Goal: Check status: Check status

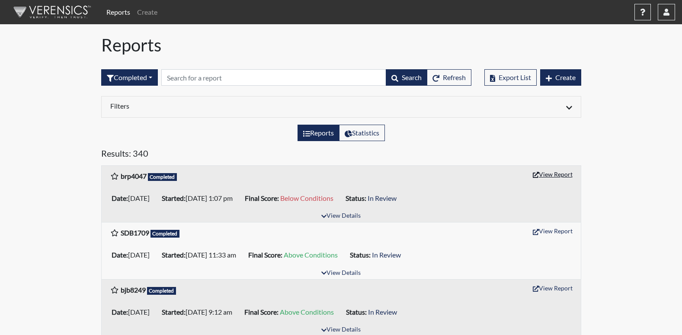
click at [537, 175] on icon "button" at bounding box center [536, 175] width 6 height 6
click at [353, 216] on button "View Details" at bounding box center [340, 216] width 47 height 12
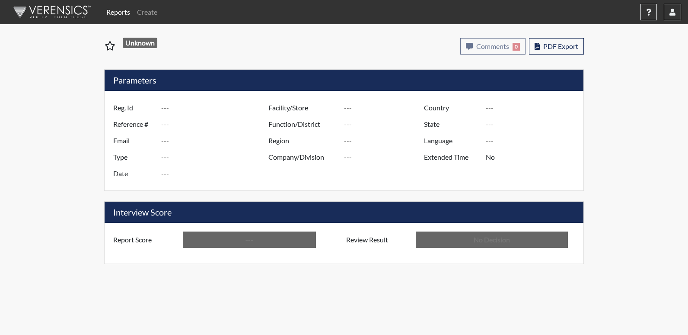
type input "brp4047"
type input "51101"
type input "---"
type input "Corrections Pre-Employment"
type input "[DATE]"
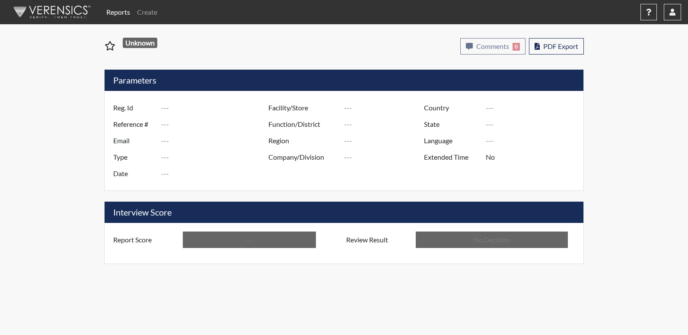
type input "Columbus TC"
type input "[GEOGRAPHIC_DATA]"
type input "[US_STATE]"
type input "English"
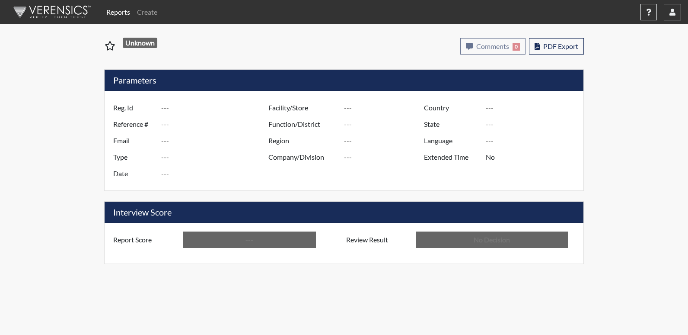
type input "Below Conditions"
type input "In Review"
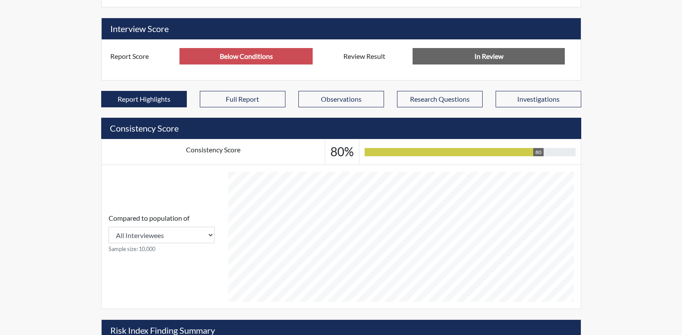
scroll to position [345, 0]
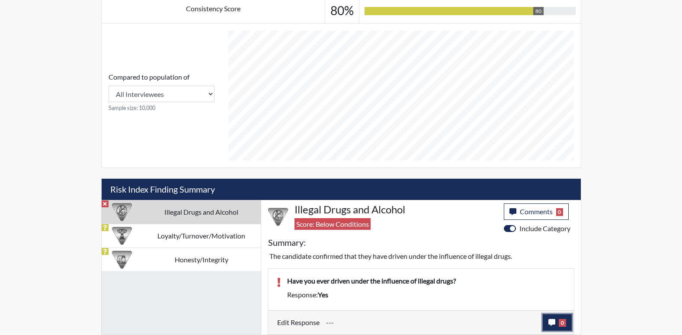
click at [558, 323] on span "0" at bounding box center [561, 323] width 7 height 8
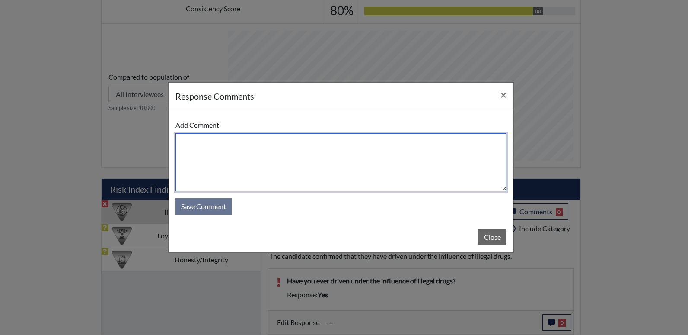
click at [312, 168] on textarea at bounding box center [340, 162] width 331 height 58
type textarea "Yes, selected because of a DUI."
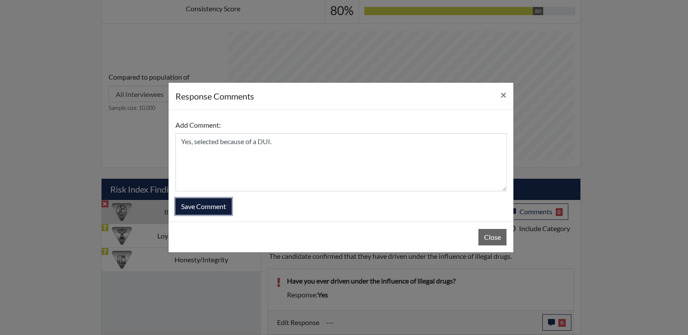
click at [221, 204] on button "Save Comment" at bounding box center [203, 206] width 56 height 16
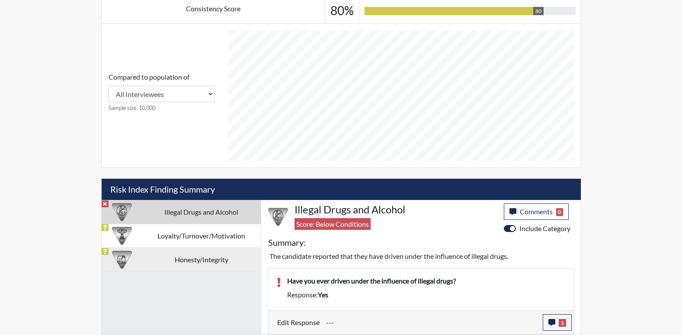
scroll to position [144, 359]
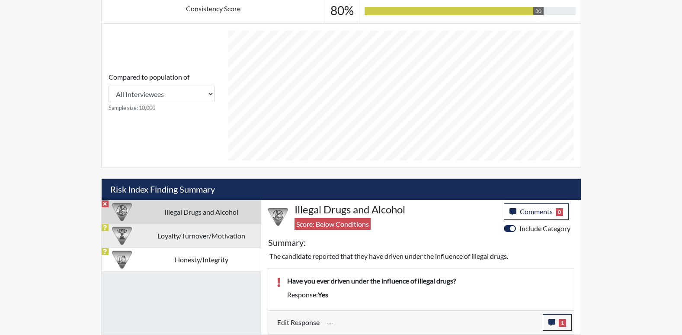
click at [205, 243] on td "Loyalty/Turnover/Motivation" at bounding box center [201, 235] width 118 height 24
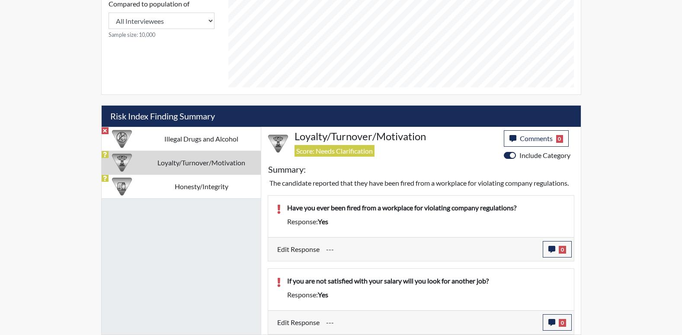
scroll to position [428, 0]
click at [547, 256] on button "0" at bounding box center [556, 249] width 29 height 16
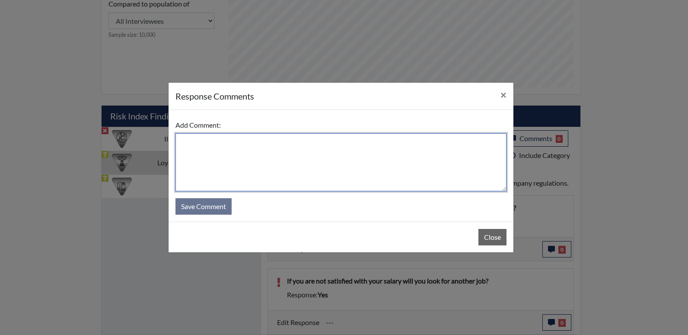
click at [371, 166] on textarea at bounding box center [340, 162] width 331 height 58
type textarea "Yes, attendance issues."
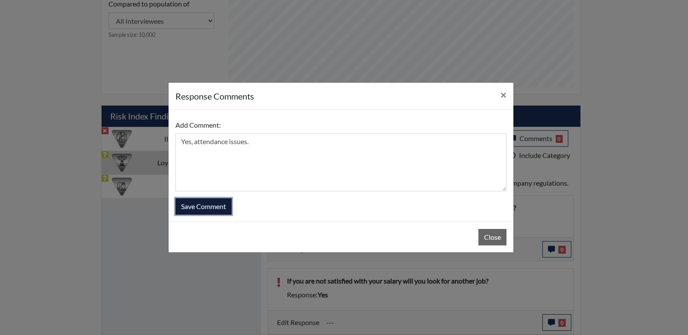
click at [203, 206] on button "Save Comment" at bounding box center [203, 206] width 56 height 16
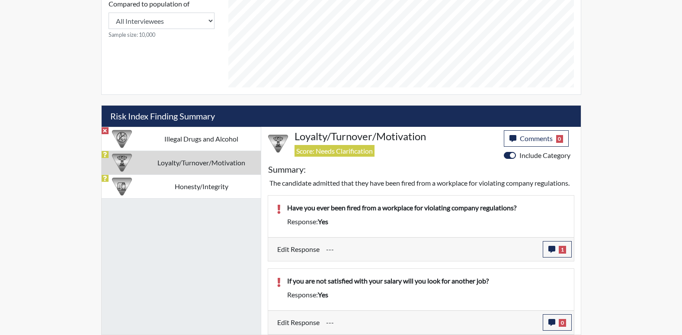
scroll to position [144, 359]
click at [552, 322] on icon "button" at bounding box center [551, 322] width 7 height 7
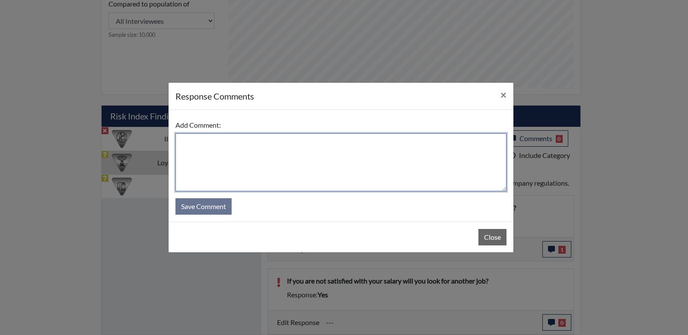
click at [329, 168] on textarea at bounding box center [340, 162] width 331 height 58
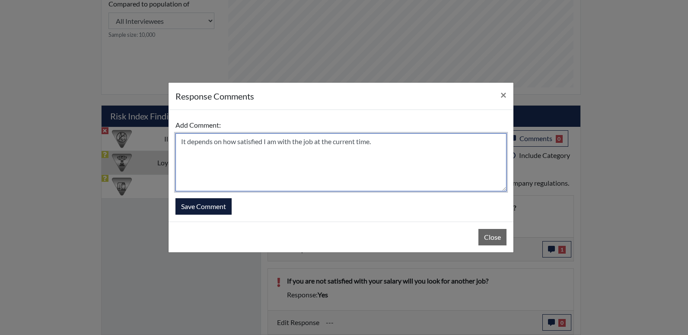
type textarea "It depends on how satisfied I am with the job at the current time."
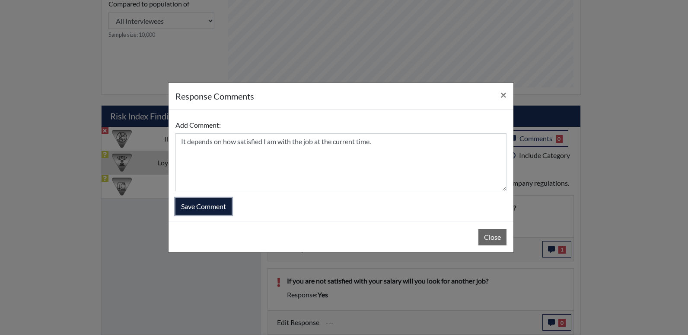
click at [211, 206] on button "Save Comment" at bounding box center [203, 206] width 56 height 16
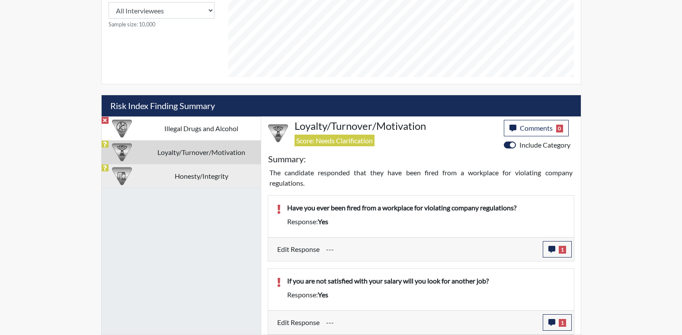
click at [196, 181] on td "Honesty/Integrity" at bounding box center [201, 176] width 118 height 24
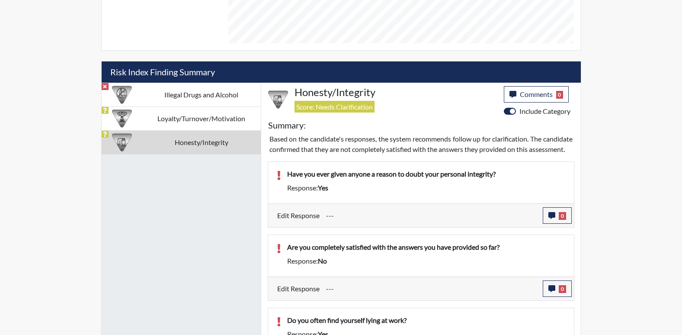
scroll to position [464, 0]
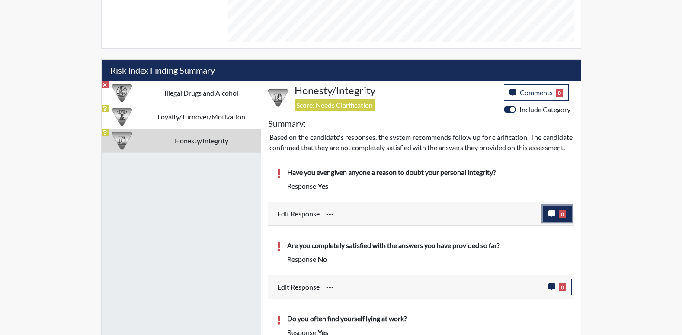
click at [555, 222] on button "0" at bounding box center [556, 213] width 29 height 16
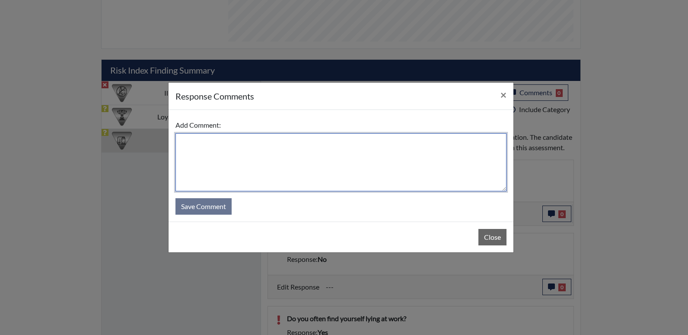
click at [426, 186] on textarea at bounding box center [340, 162] width 331 height 58
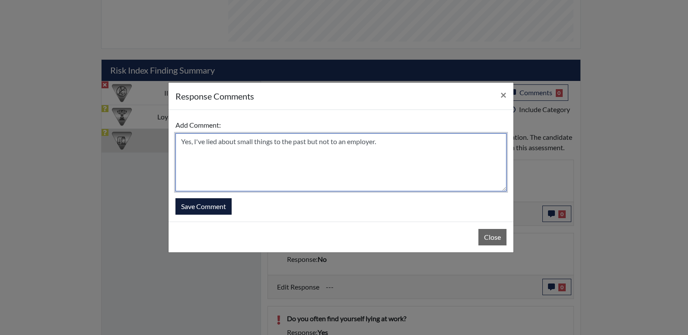
type textarea "Yes, I've lied about small things to the past but not to an employer."
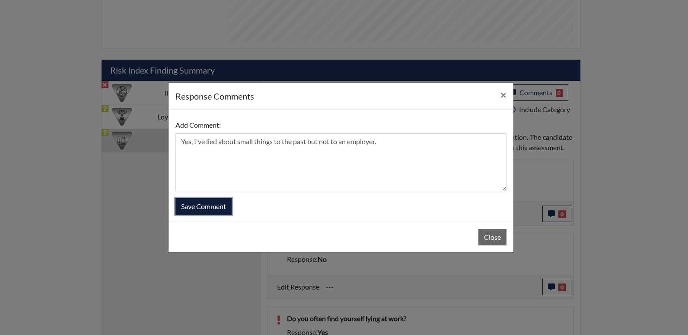
click at [220, 204] on button "Save Comment" at bounding box center [203, 206] width 56 height 16
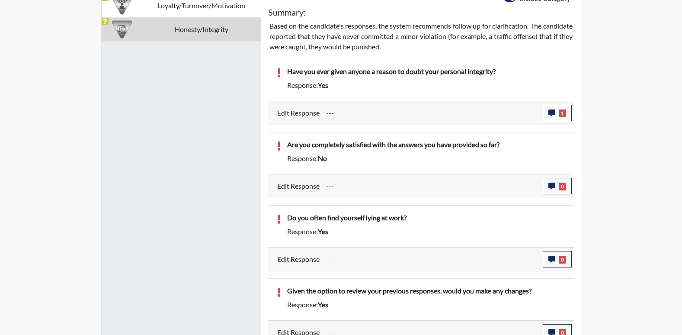
scroll to position [589, 0]
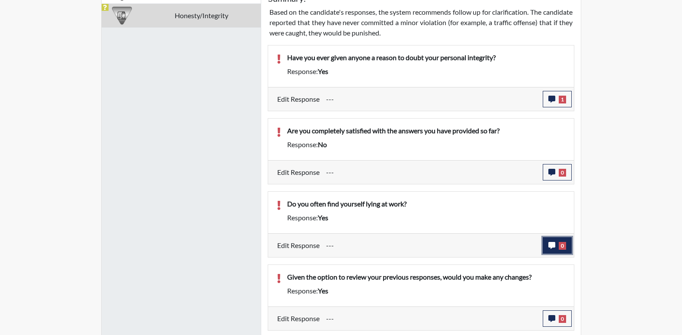
click at [555, 243] on button "0" at bounding box center [556, 245] width 29 height 16
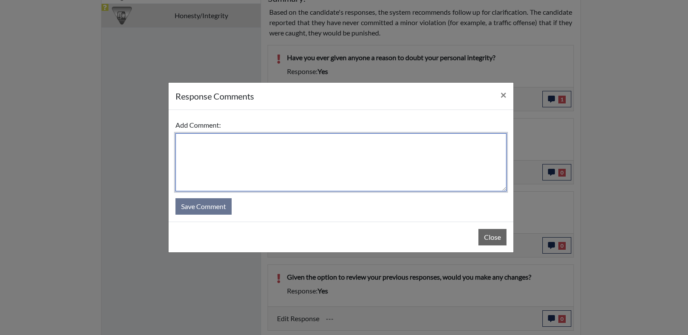
click at [334, 175] on textarea at bounding box center [340, 162] width 331 height 58
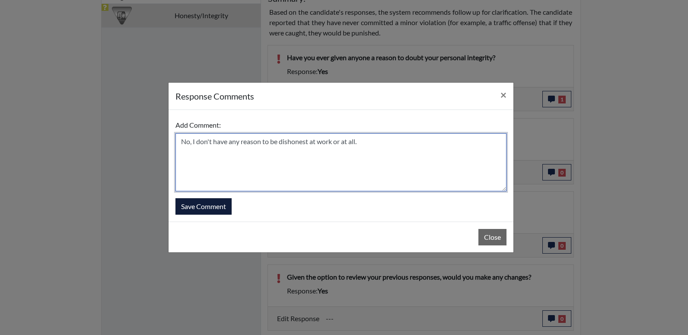
type textarea "No, I don't have any reason to be dishonest at work or at all."
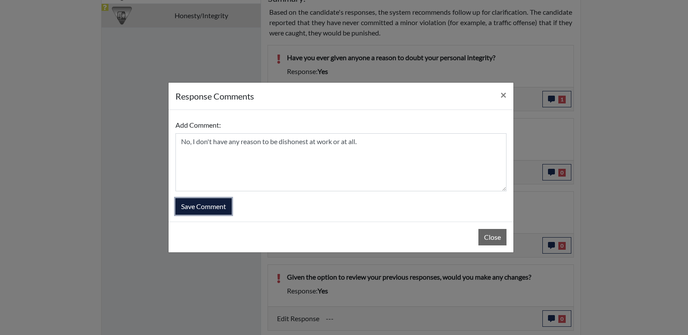
click at [201, 207] on button "Save Comment" at bounding box center [203, 206] width 56 height 16
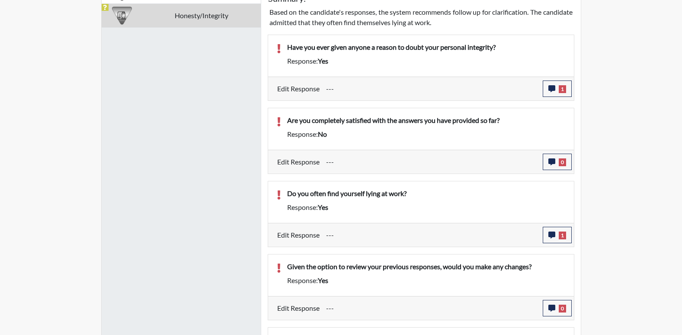
scroll to position [144, 359]
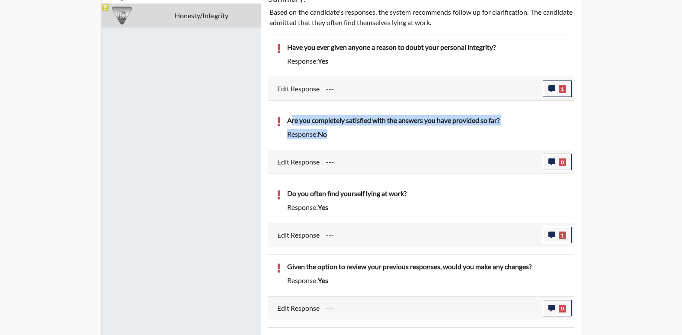
drag, startPoint x: 332, startPoint y: 129, endPoint x: 291, endPoint y: 121, distance: 41.3
click at [291, 121] on div "Are you completely satisfied with the answers you have provided so far? Respons…" at bounding box center [426, 129] width 291 height 28
click at [290, 122] on p "Are you completely satisfied with the answers you have provided so far?" at bounding box center [426, 120] width 278 height 10
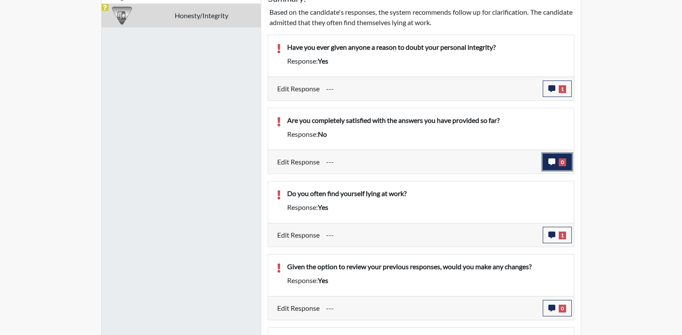
click at [550, 160] on icon "button" at bounding box center [551, 161] width 7 height 7
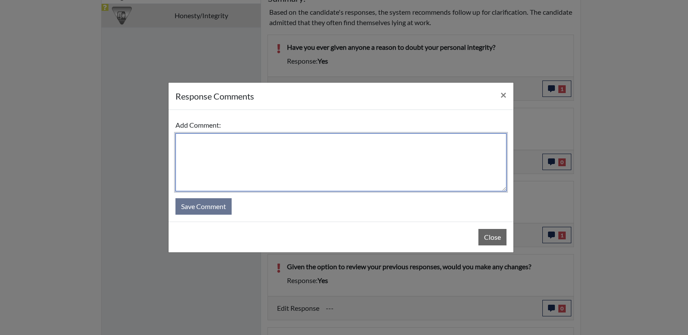
click at [402, 159] on textarea at bounding box center [340, 162] width 331 height 58
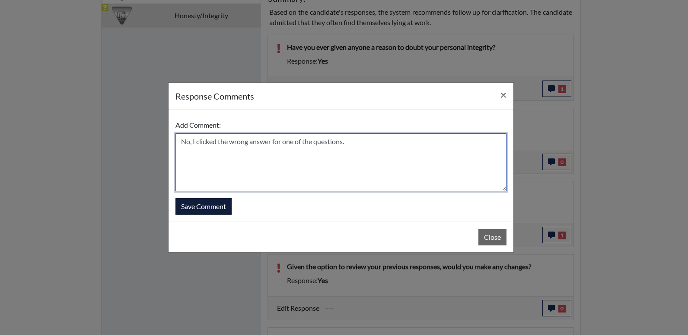
type textarea "No, I clicked the wrong answer for one of the questions."
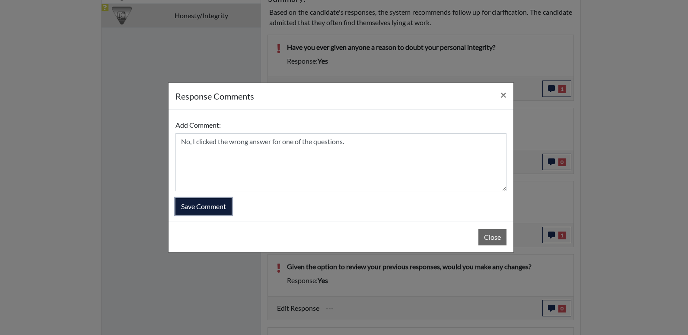
click at [215, 207] on button "Save Comment" at bounding box center [203, 206] width 56 height 16
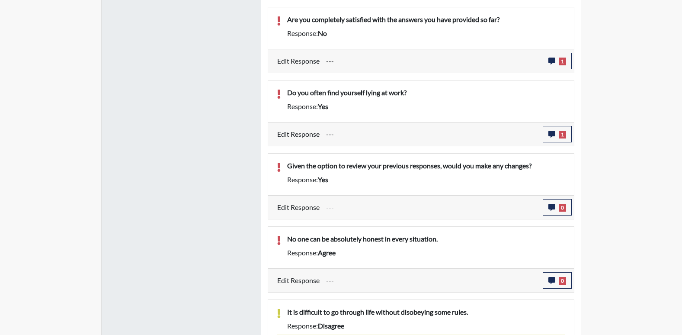
scroll to position [692, 0]
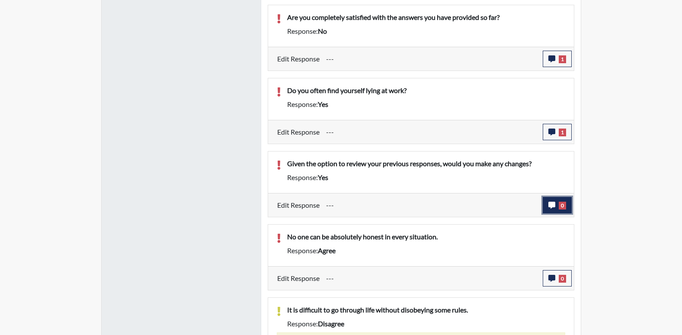
click at [555, 212] on button "0" at bounding box center [556, 205] width 29 height 16
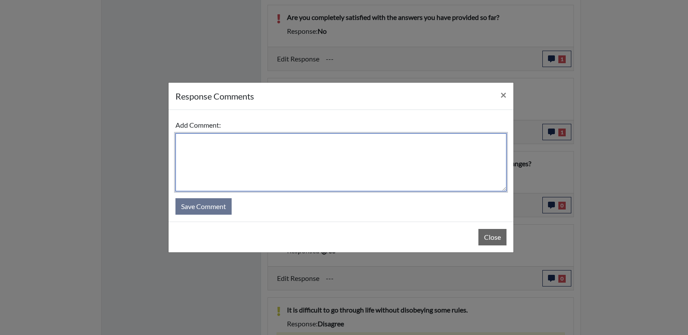
click at [392, 168] on textarea at bounding box center [340, 162] width 331 height 58
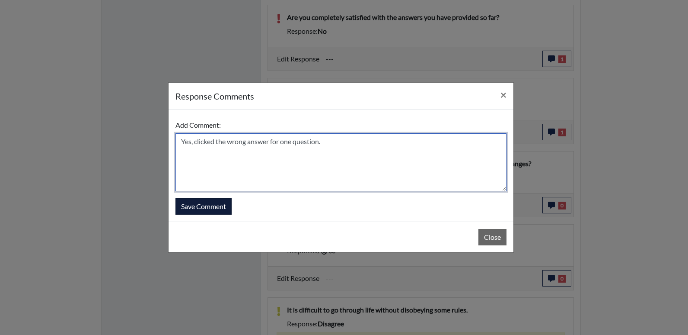
type textarea "Yes, clicked the wrong answer for one question."
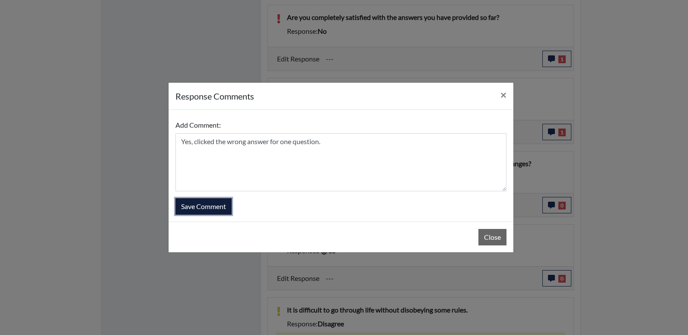
click at [218, 200] on button "Save Comment" at bounding box center [203, 206] width 56 height 16
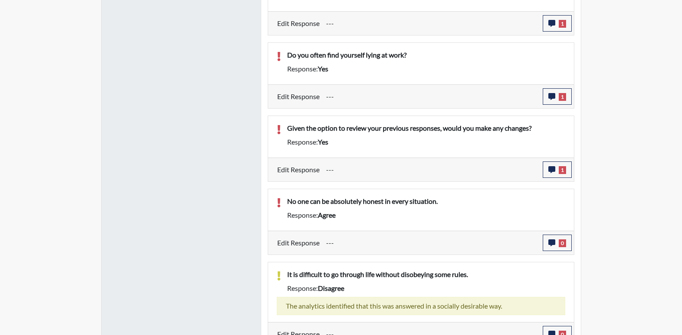
scroll to position [735, 0]
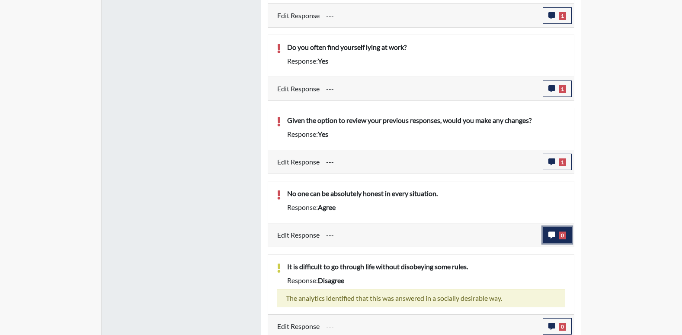
click at [565, 235] on span "0" at bounding box center [561, 235] width 7 height 8
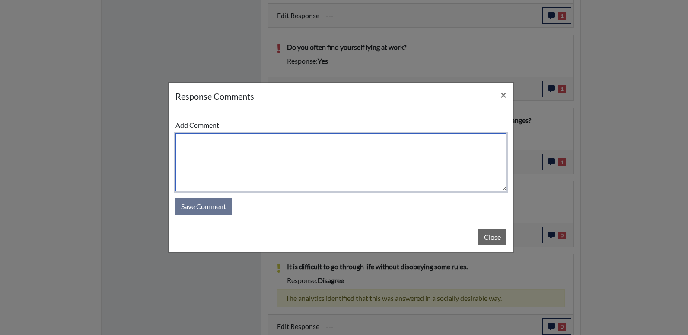
click at [318, 167] on textarea at bounding box center [340, 162] width 331 height 58
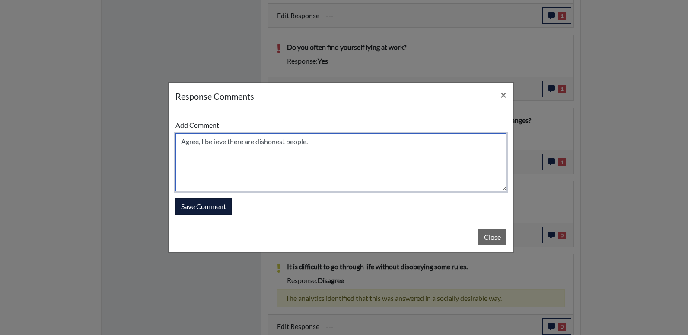
type textarea "Agree, I believe there are dishonest people."
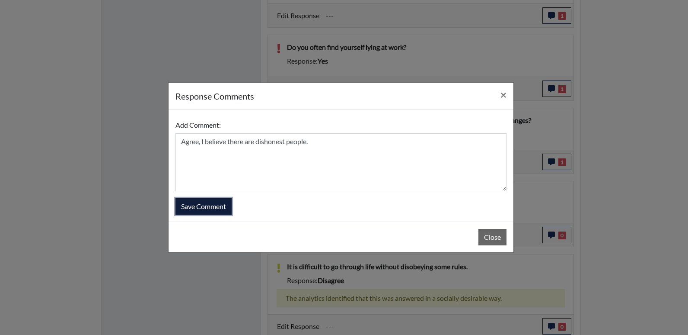
click at [208, 203] on button "Save Comment" at bounding box center [203, 206] width 56 height 16
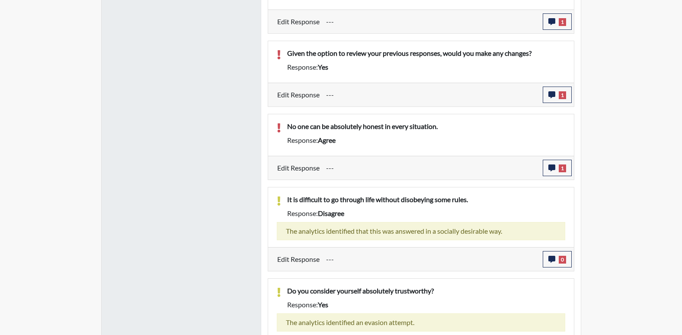
scroll to position [798, 0]
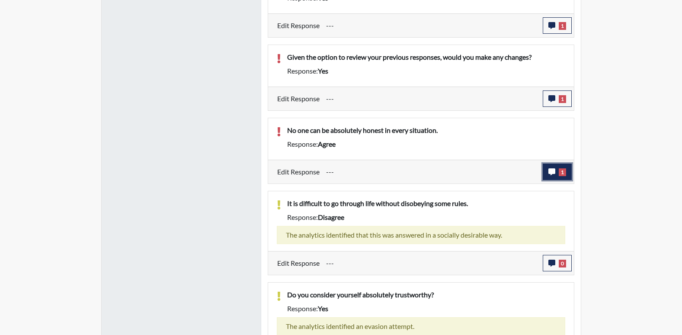
click at [560, 176] on span "1" at bounding box center [561, 172] width 7 height 8
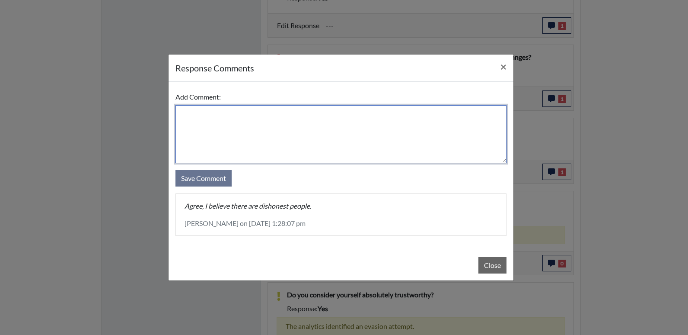
click at [303, 135] on textarea at bounding box center [340, 134] width 331 height 58
type textarea "D"
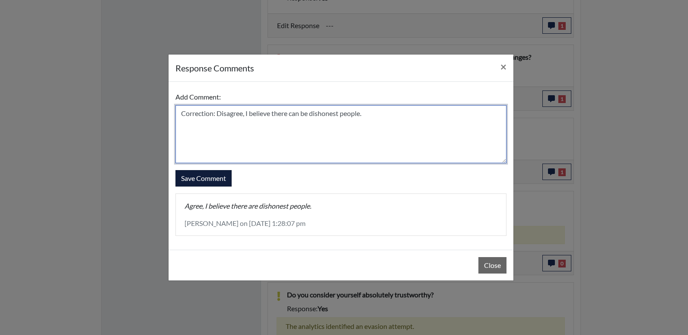
type textarea "Correction: Disagree, I believe there can be dishonest people."
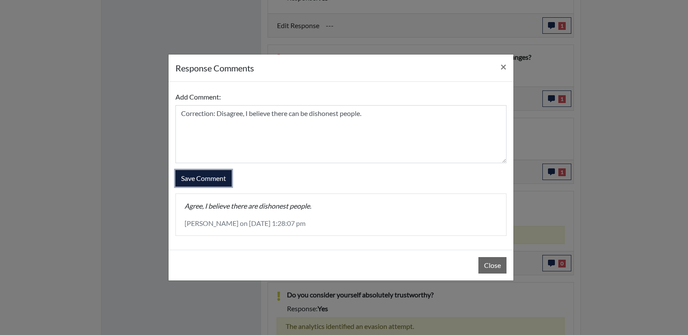
click at [202, 185] on button "Save Comment" at bounding box center [203, 178] width 56 height 16
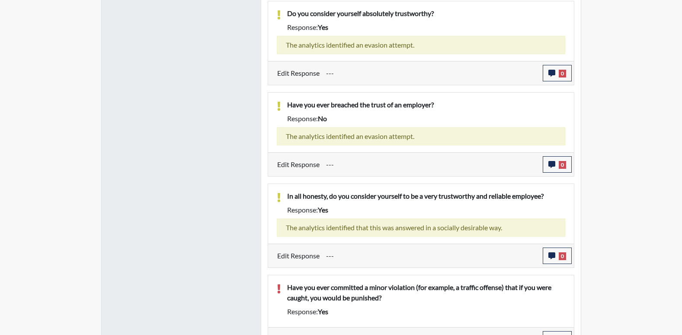
scroll to position [1096, 0]
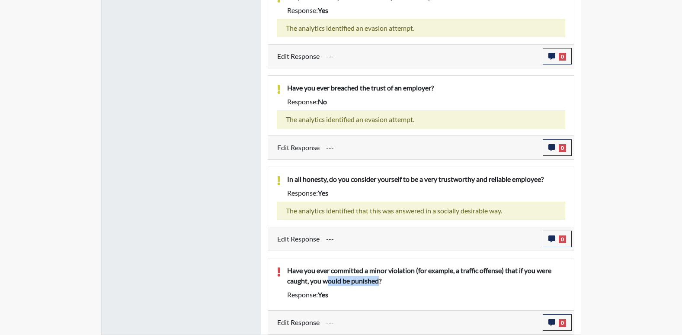
drag, startPoint x: 378, startPoint y: 279, endPoint x: 327, endPoint y: 278, distance: 51.0
click at [327, 278] on p "Have you ever committed a minor violation (for example, a traffic offense) that…" at bounding box center [426, 275] width 278 height 21
click at [325, 275] on p "Have you ever committed a minor violation (for example, a traffic offense) that…" at bounding box center [426, 275] width 278 height 21
click at [549, 318] on button "0" at bounding box center [556, 322] width 29 height 16
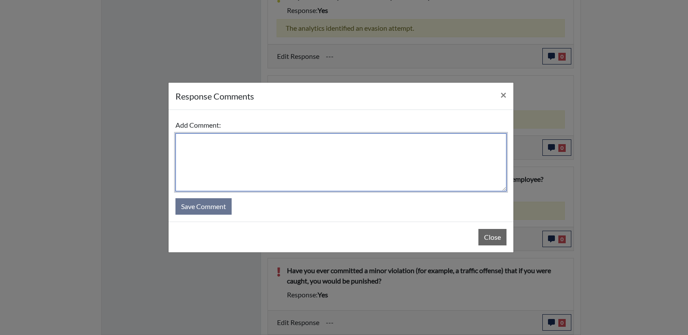
click at [302, 149] on textarea at bounding box center [340, 162] width 331 height 58
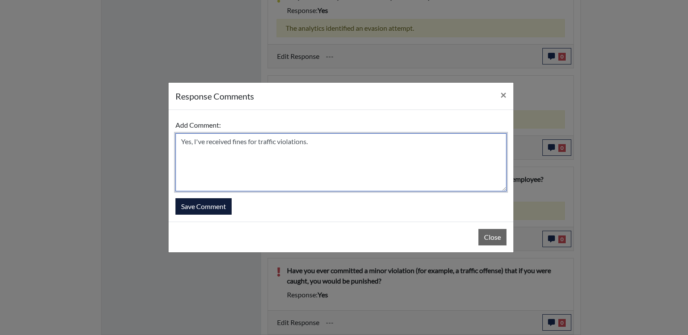
type textarea "Yes, I've received fines for traffic violations."
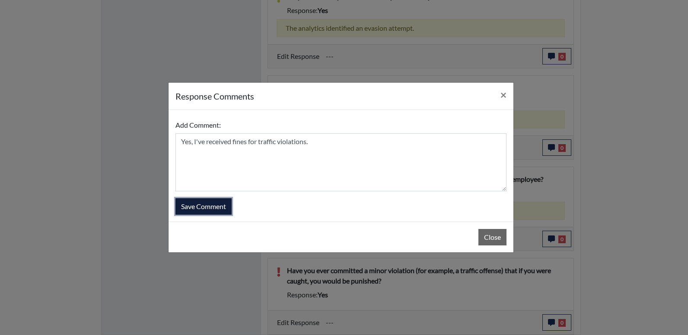
click at [195, 205] on button "Save Comment" at bounding box center [203, 206] width 56 height 16
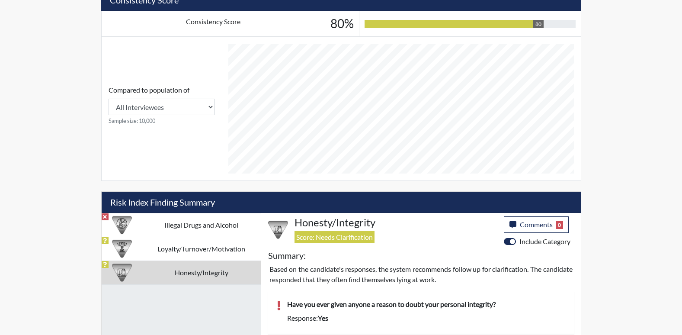
scroll to position [326, 0]
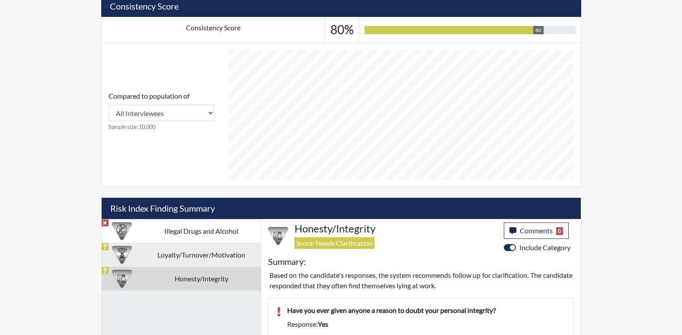
click at [209, 254] on td "Loyalty/Turnover/Motivation" at bounding box center [201, 254] width 118 height 24
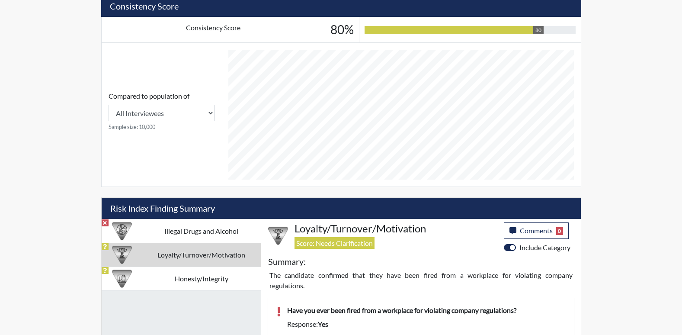
scroll to position [428, 0]
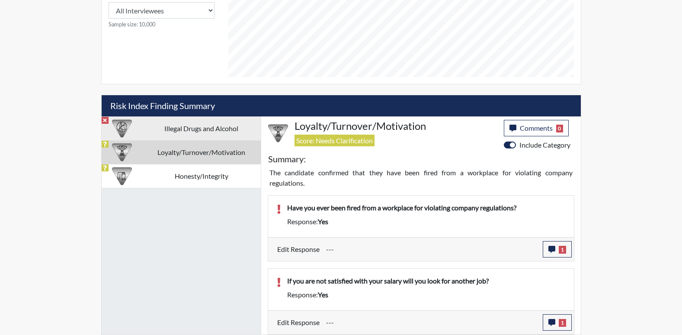
click at [202, 120] on td "Illegal Drugs and Alcohol" at bounding box center [201, 128] width 118 height 24
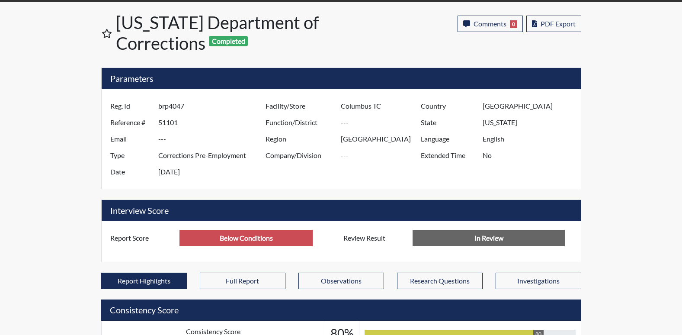
scroll to position [0, 0]
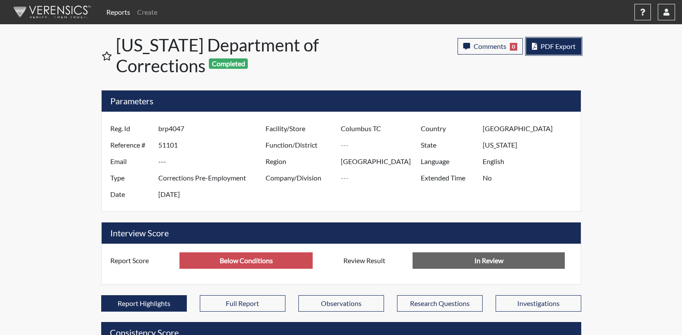
click at [576, 42] on button "PDF Export" at bounding box center [553, 46] width 55 height 16
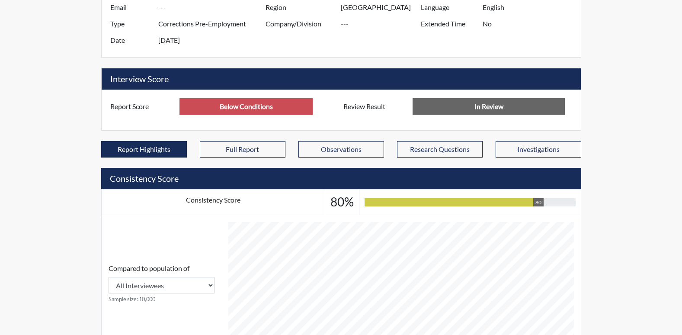
drag, startPoint x: 688, startPoint y: 54, endPoint x: 688, endPoint y: 131, distance: 76.9
click at [682, 181] on html "Reports Create Help Center × Verensics Best Practices How to successfully use t…" at bounding box center [341, 13] width 682 height 335
